Goal: Check status: Check status

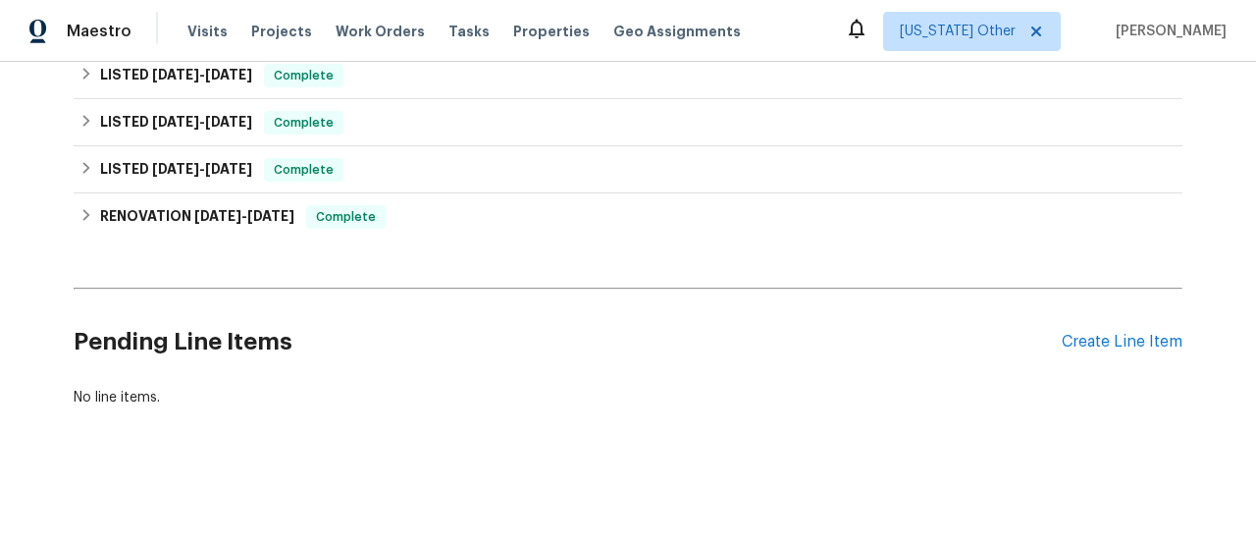
scroll to position [16, 0]
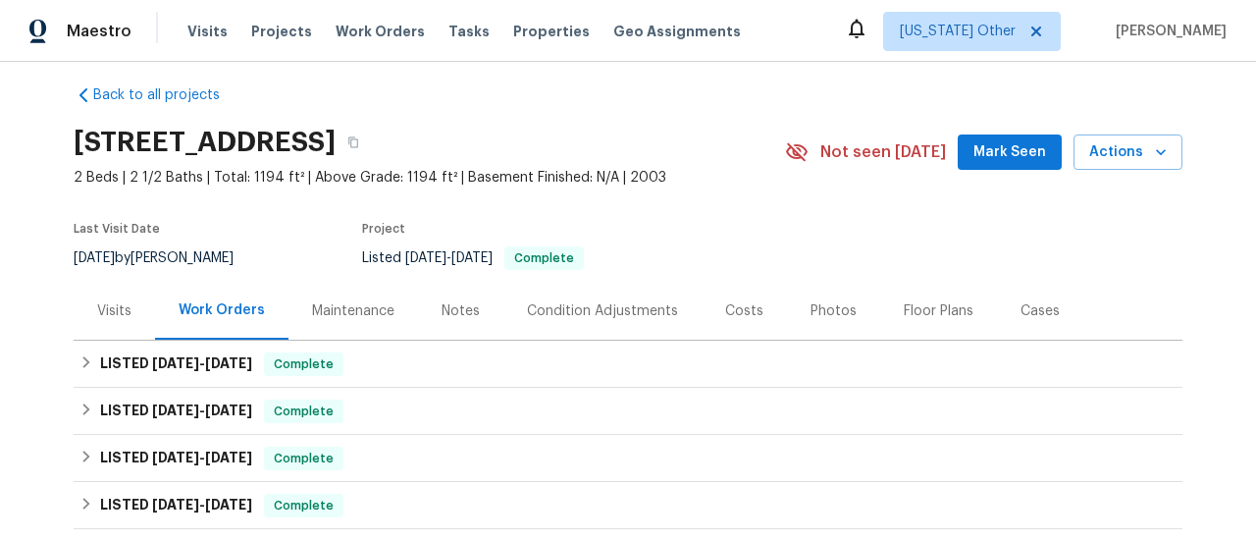
click at [100, 315] on div "Visits" at bounding box center [114, 311] width 34 height 20
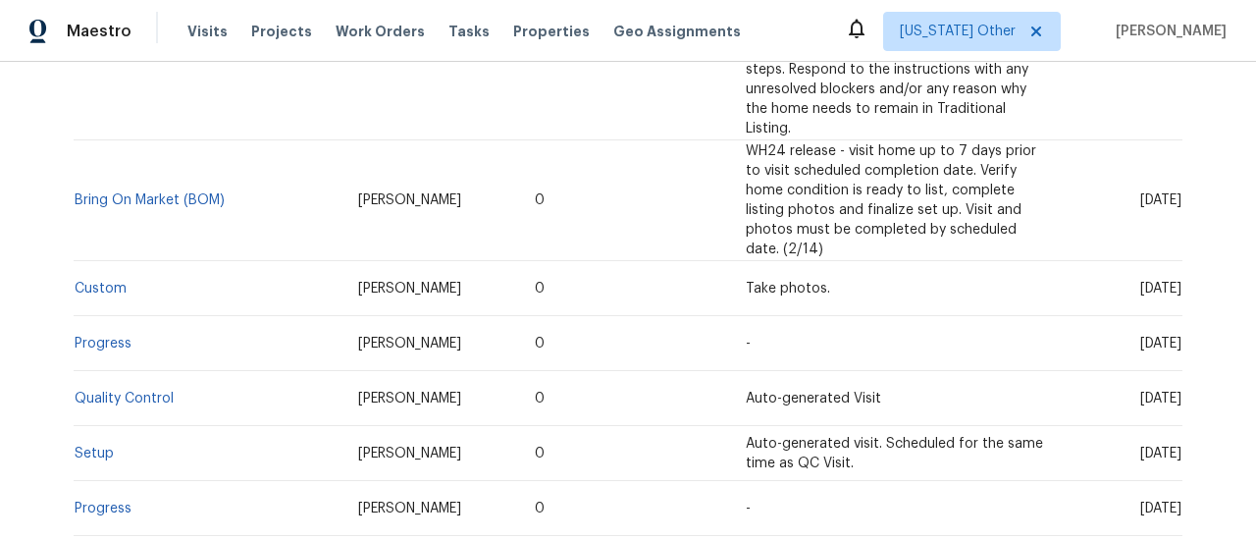
scroll to position [997, 0]
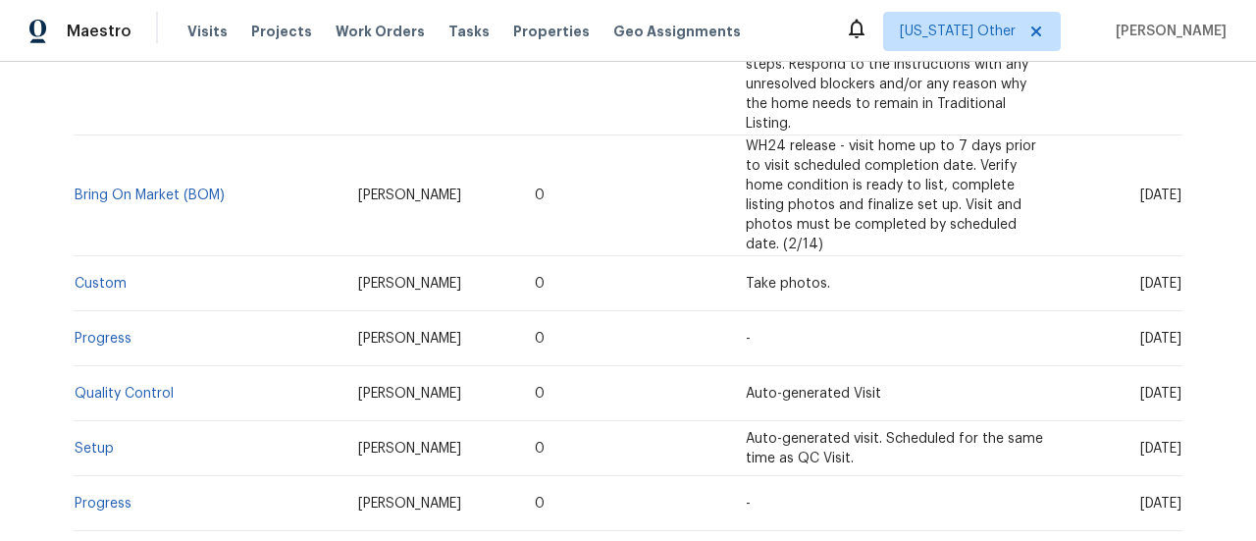
click at [94, 421] on td "Setup" at bounding box center [208, 448] width 269 height 55
click at [89, 442] on link "Setup" at bounding box center [94, 449] width 39 height 14
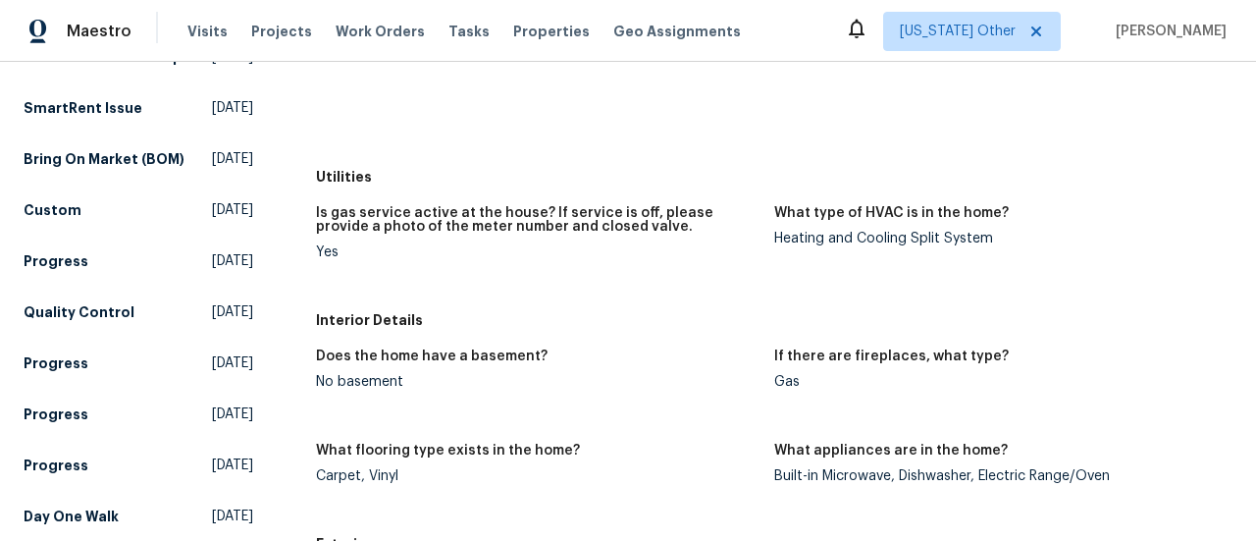
scroll to position [98, 0]
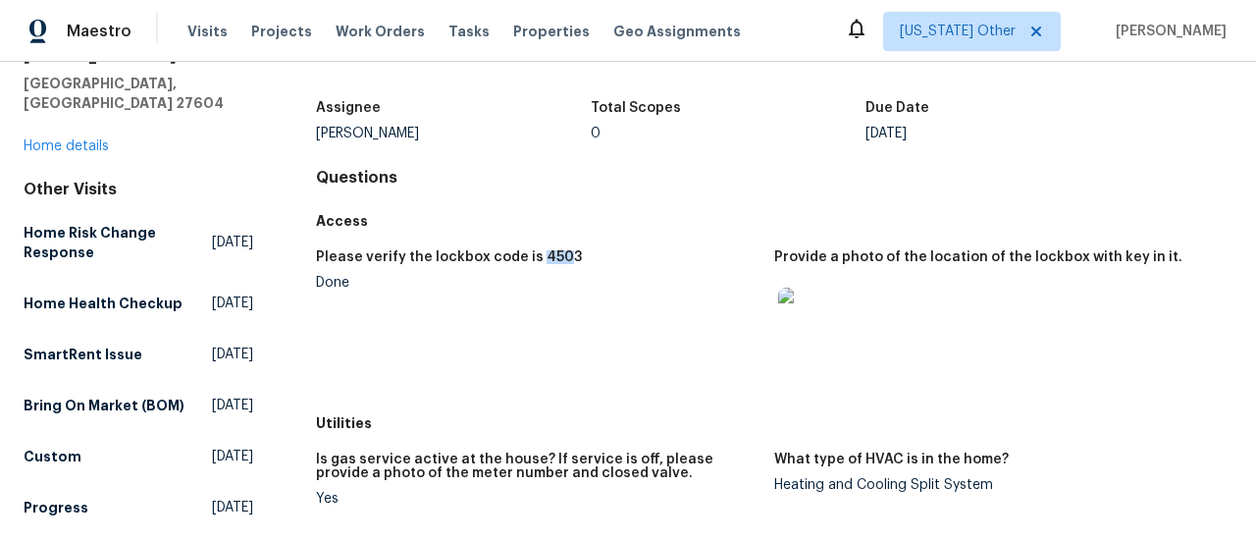
drag, startPoint x: 555, startPoint y: 256, endPoint x: 532, endPoint y: 265, distance: 25.1
click at [532, 265] on div "Please verify the lockbox code is 4503" at bounding box center [537, 263] width 443 height 26
click at [540, 301] on figure "Please verify the lockbox code is 4503 Done" at bounding box center [545, 321] width 458 height 143
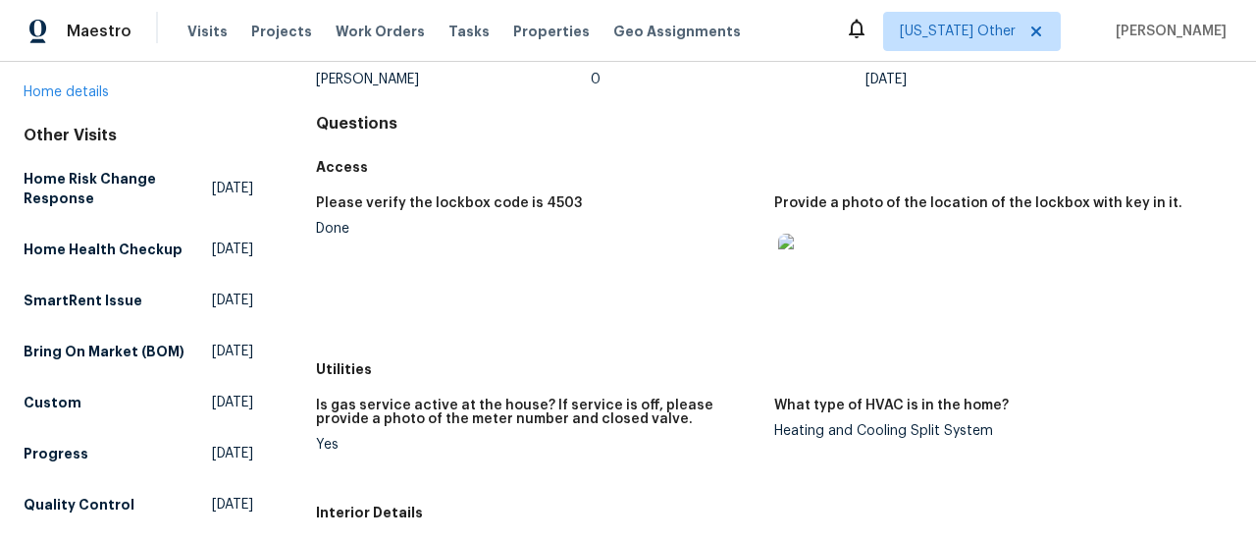
scroll to position [196, 0]
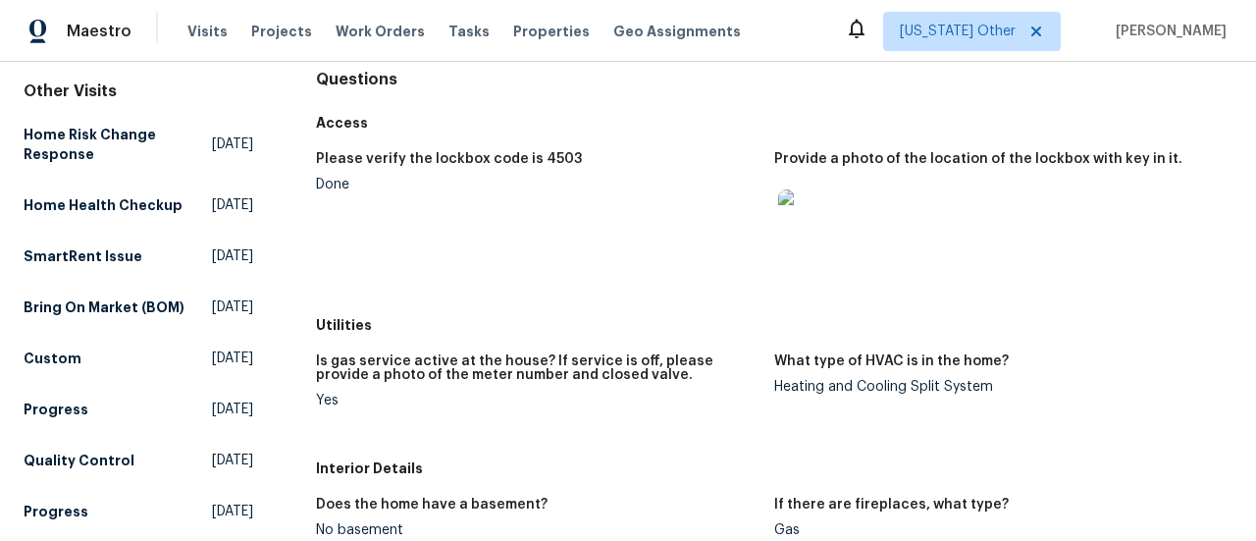
click at [823, 218] on img at bounding box center [809, 220] width 63 height 63
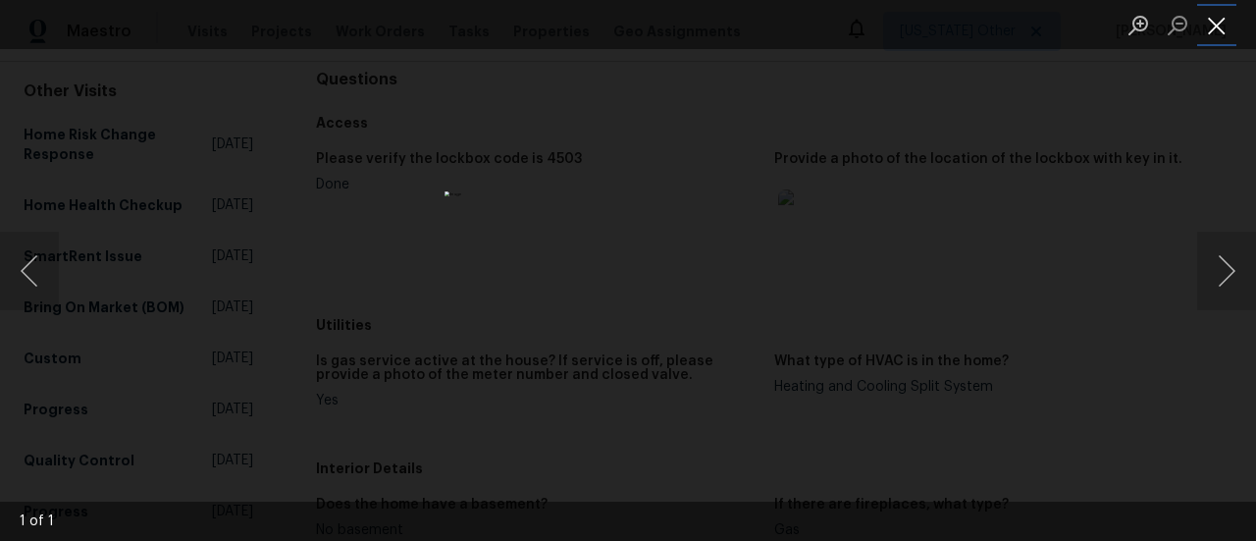
click at [1226, 35] on button "Close lightbox" at bounding box center [1216, 25] width 39 height 34
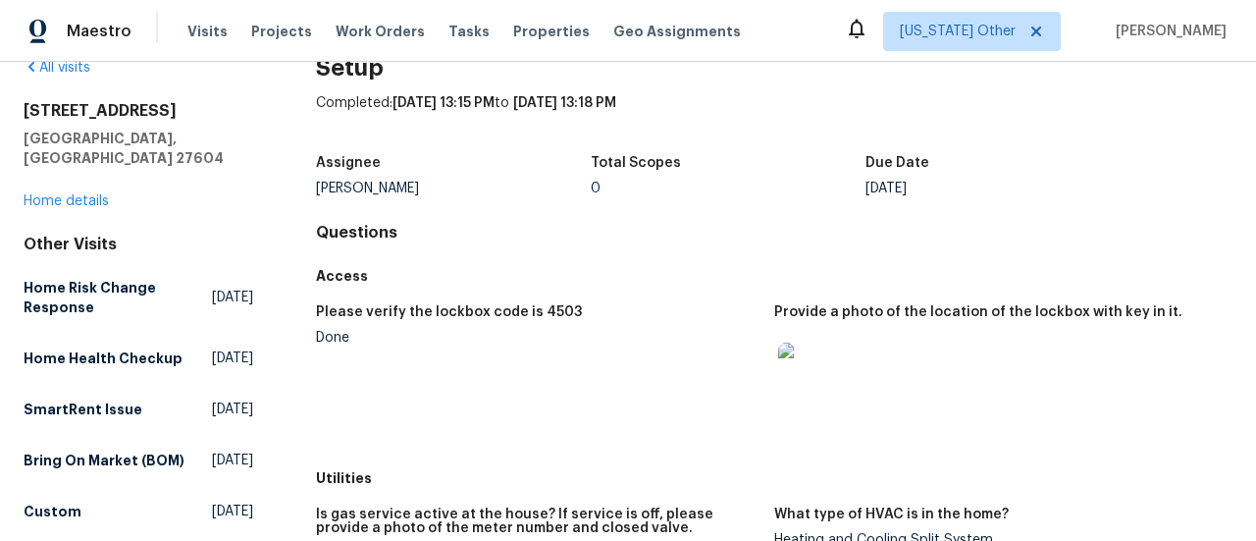
scroll to position [0, 0]
